Goal: Information Seeking & Learning: Learn about a topic

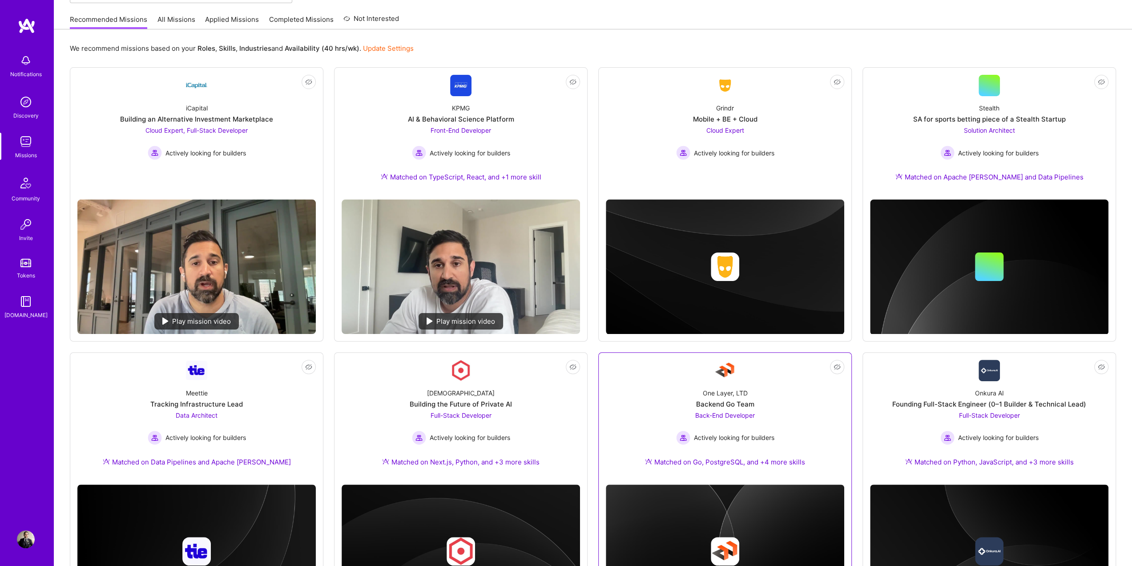
scroll to position [30, 0]
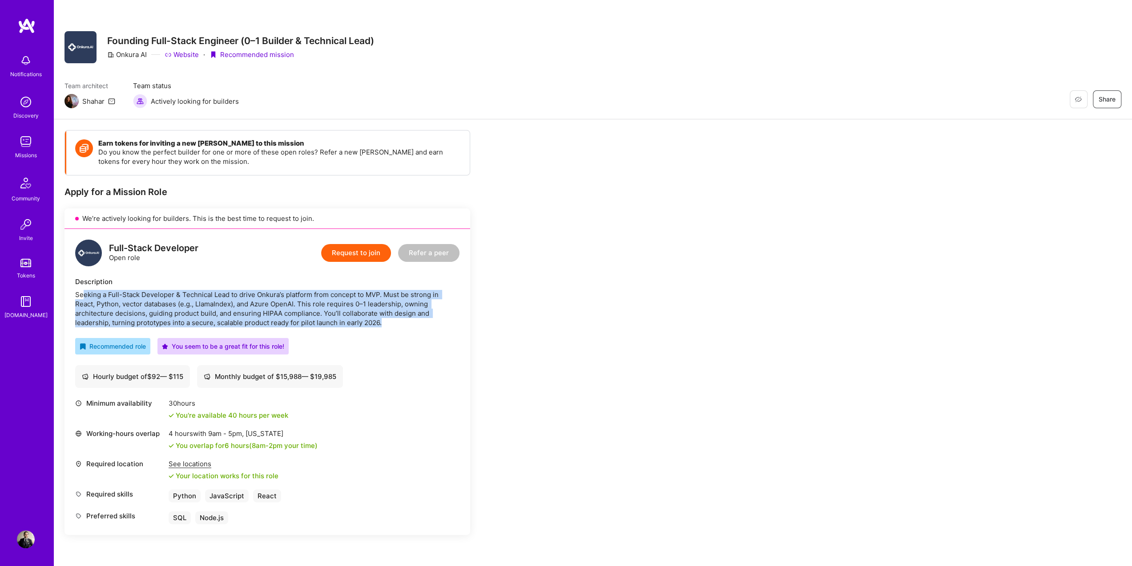
drag, startPoint x: 82, startPoint y: 294, endPoint x: 400, endPoint y: 319, distance: 318.7
click at [400, 319] on div "Seeking a Full-Stack Developer & Technical Lead to drive Onkura’s platform from…" at bounding box center [267, 308] width 384 height 37
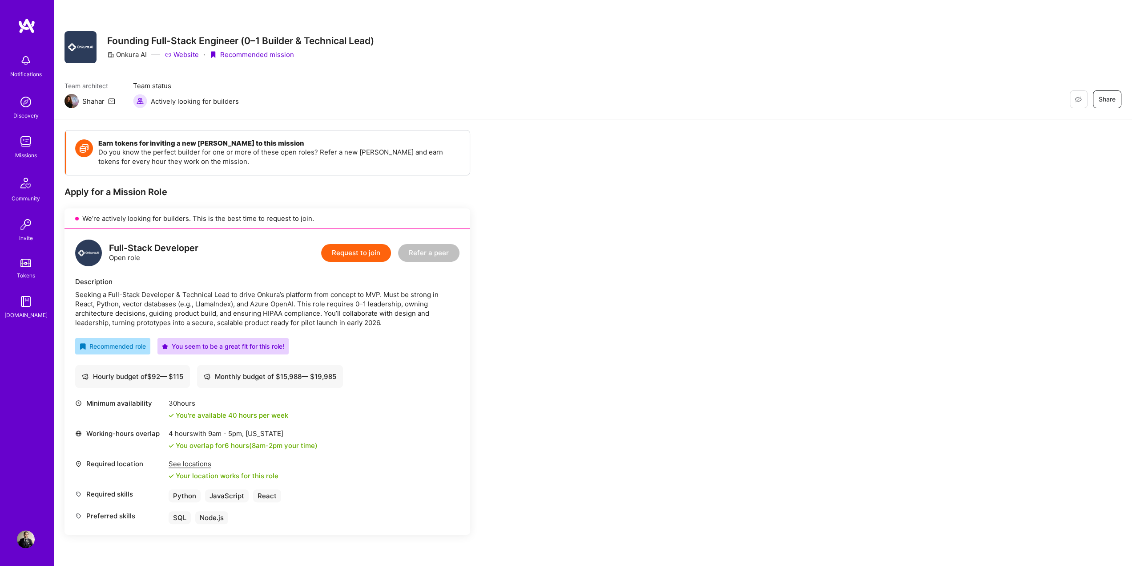
click at [268, 291] on div "Seeking a Full-Stack Developer & Technical Lead to drive Onkura’s platform from…" at bounding box center [267, 308] width 384 height 37
